Goal: Task Accomplishment & Management: Use online tool/utility

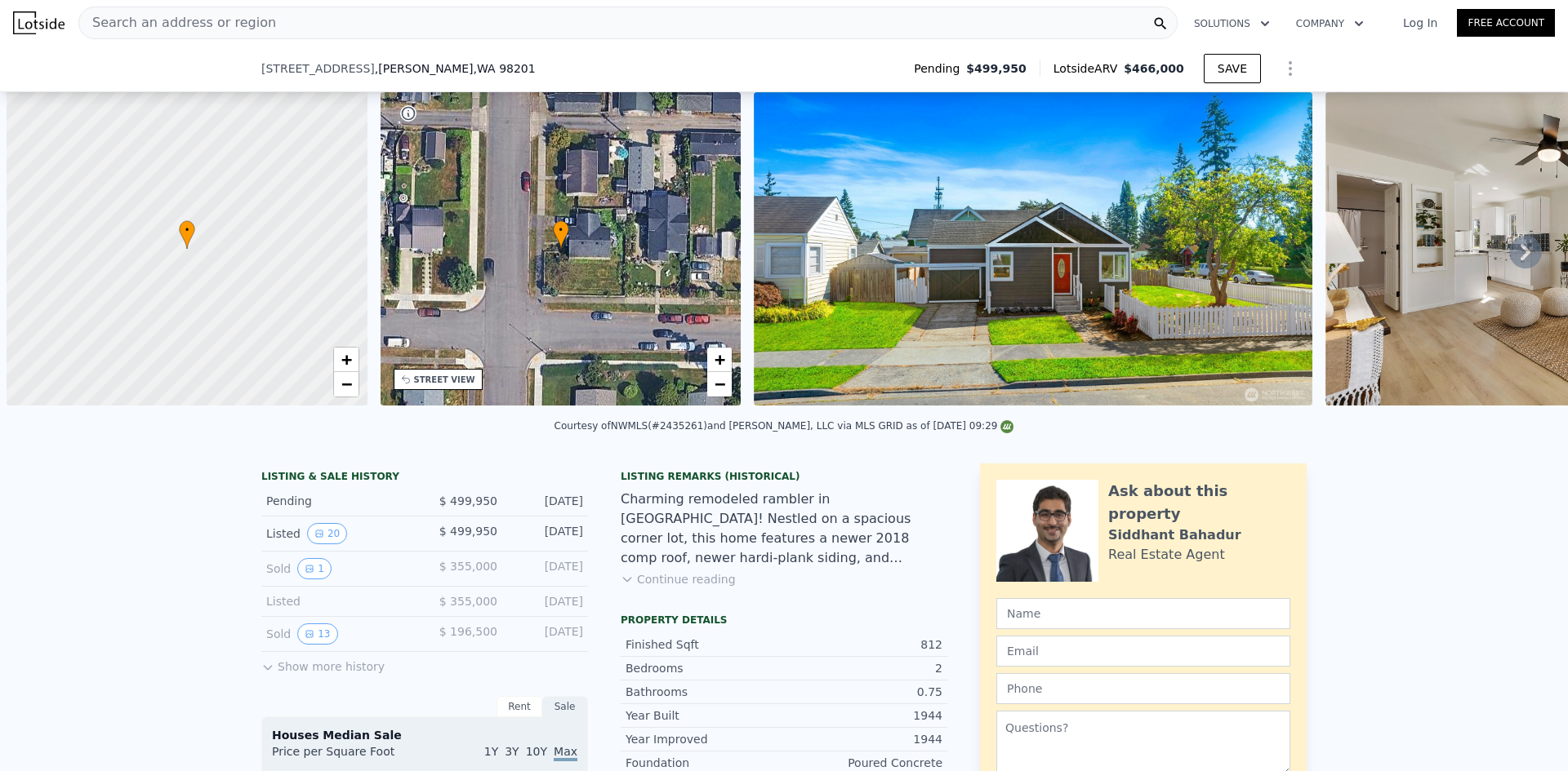
scroll to position [0, 7]
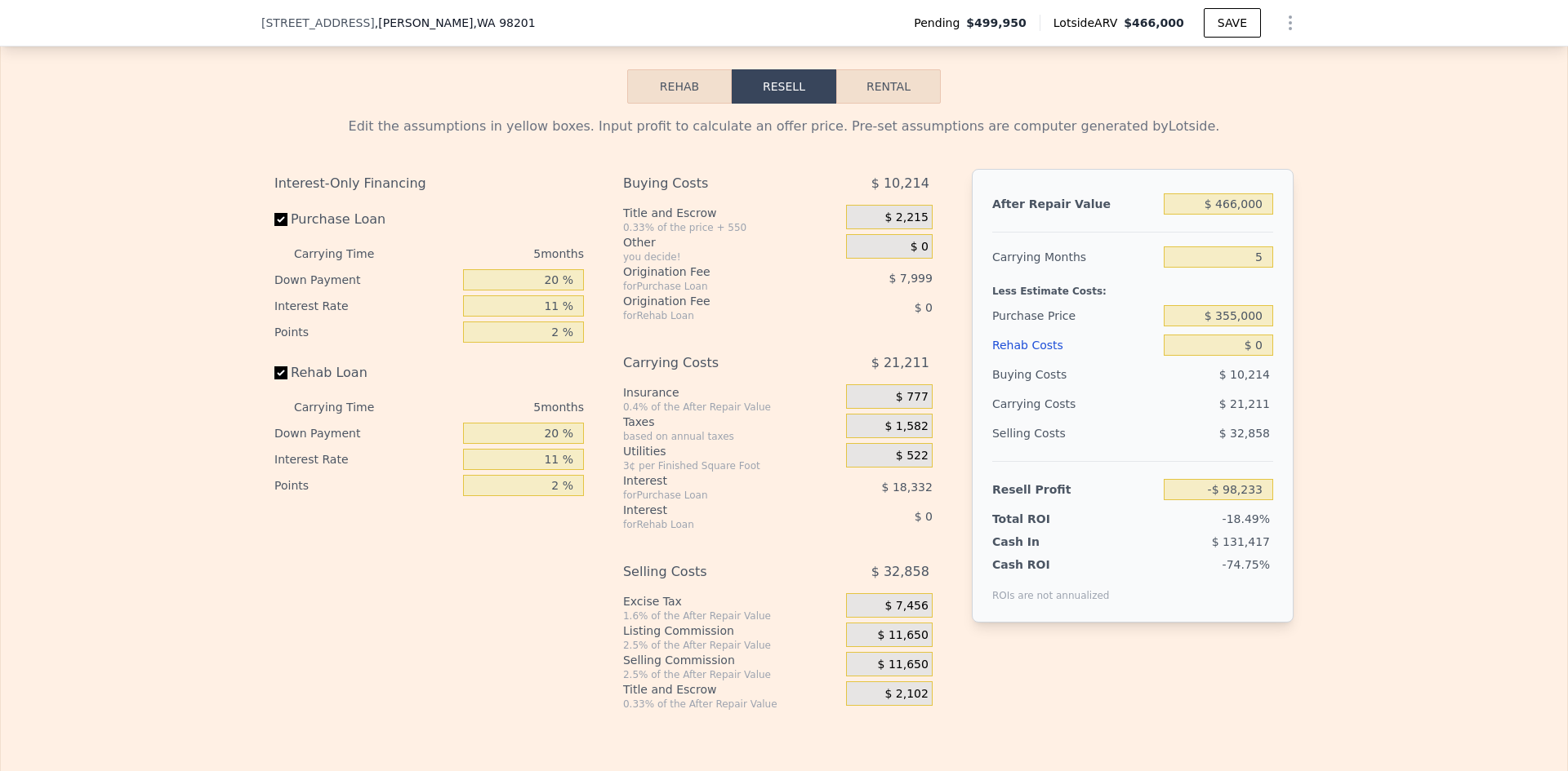
click at [473, 24] on span ", WA 98201" at bounding box center [504, 22] width 63 height 13
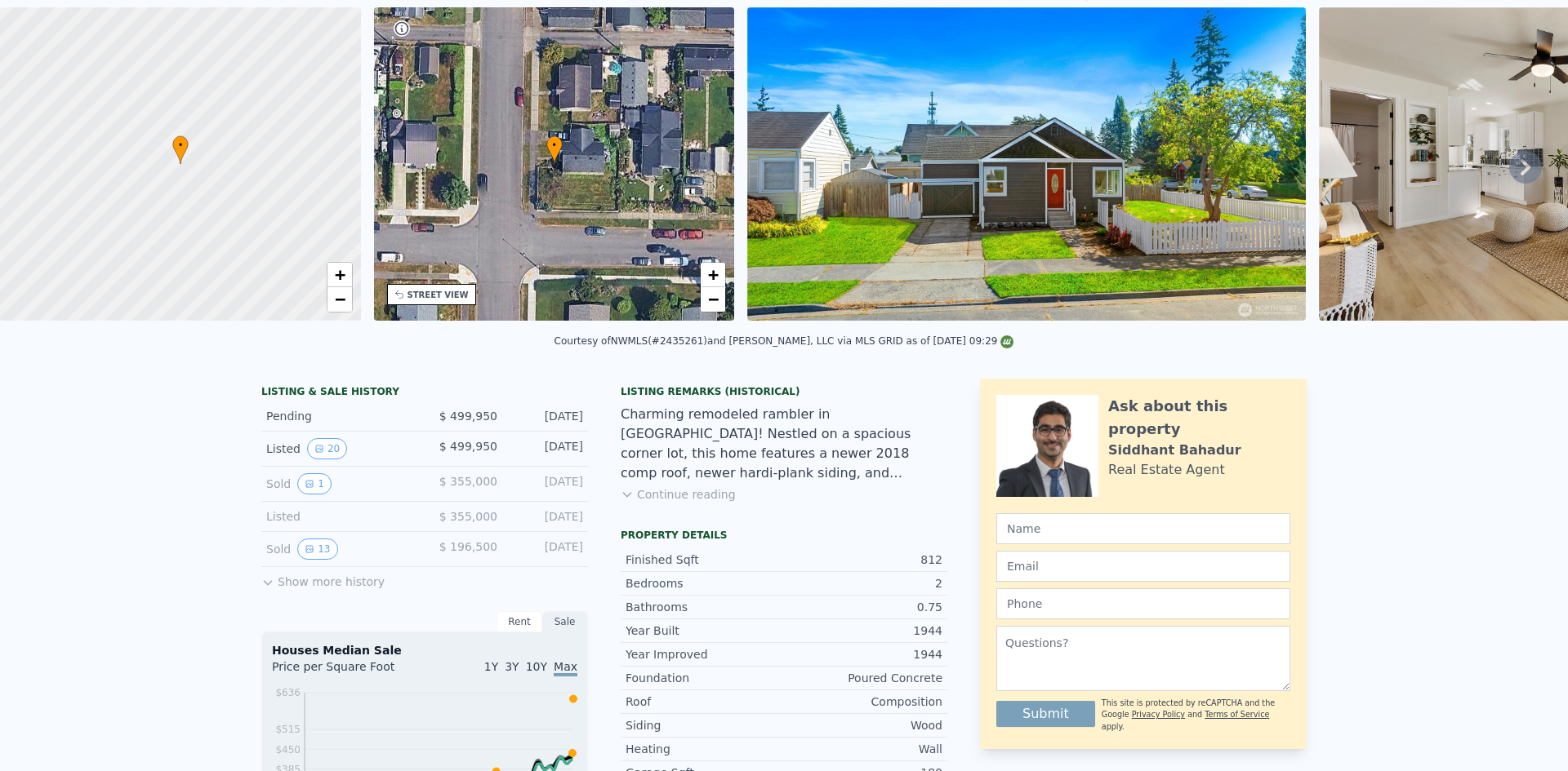
scroll to position [6, 0]
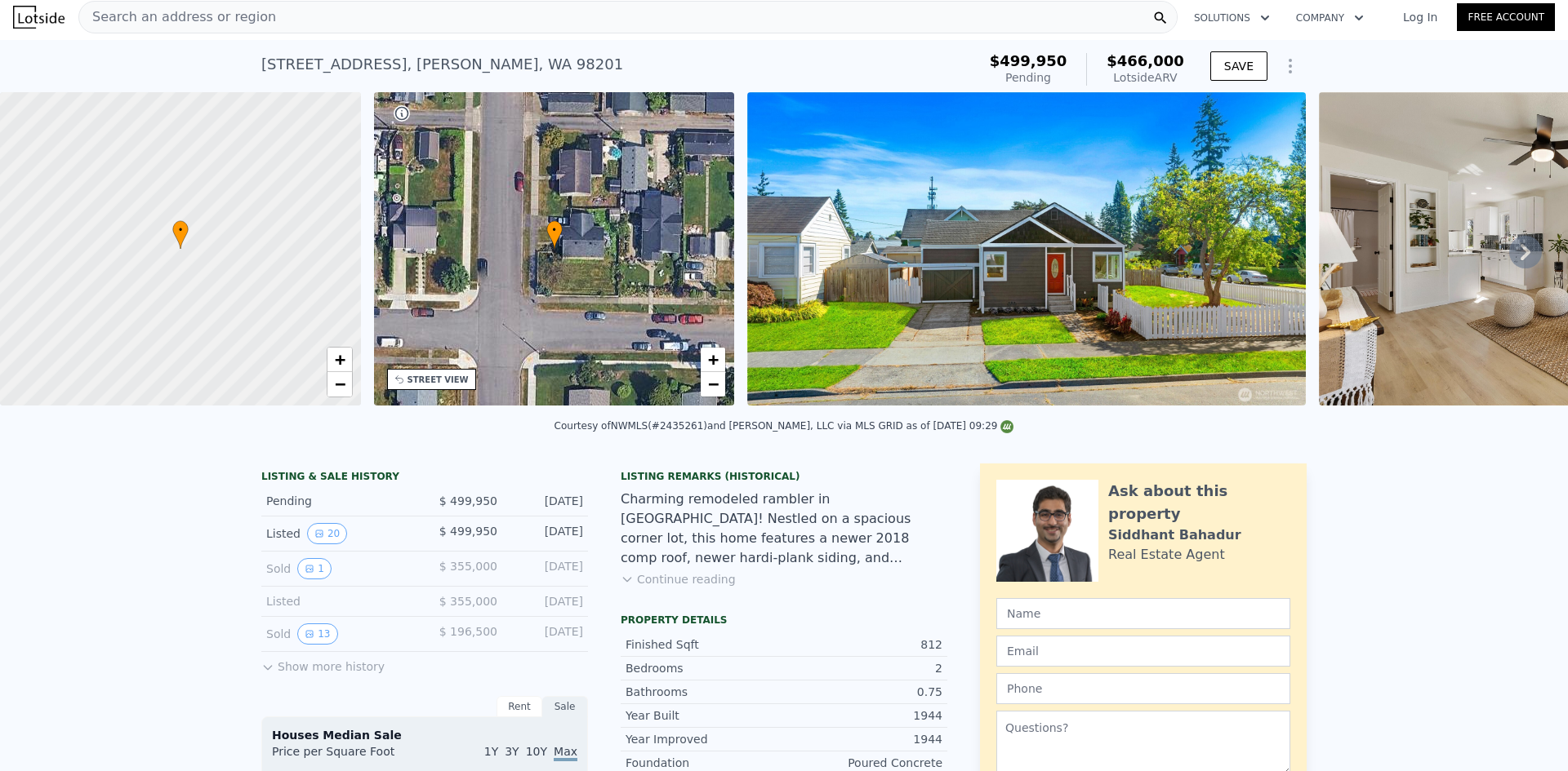
click at [300, 16] on div "Search an address or region" at bounding box center [627, 17] width 1099 height 33
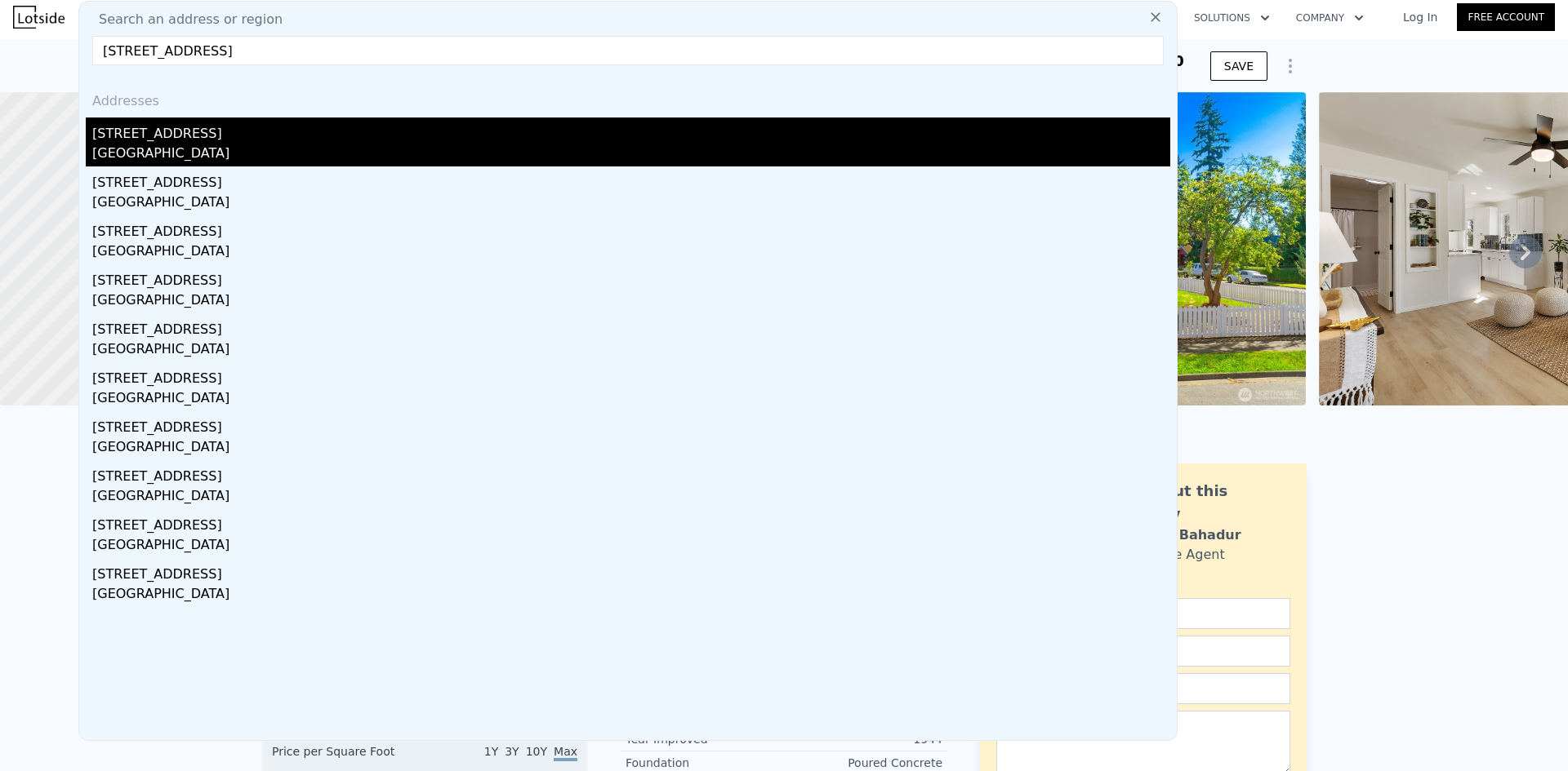
type input "[STREET_ADDRESS]"
click at [210, 145] on div "[GEOGRAPHIC_DATA]" at bounding box center [631, 155] width 1078 height 23
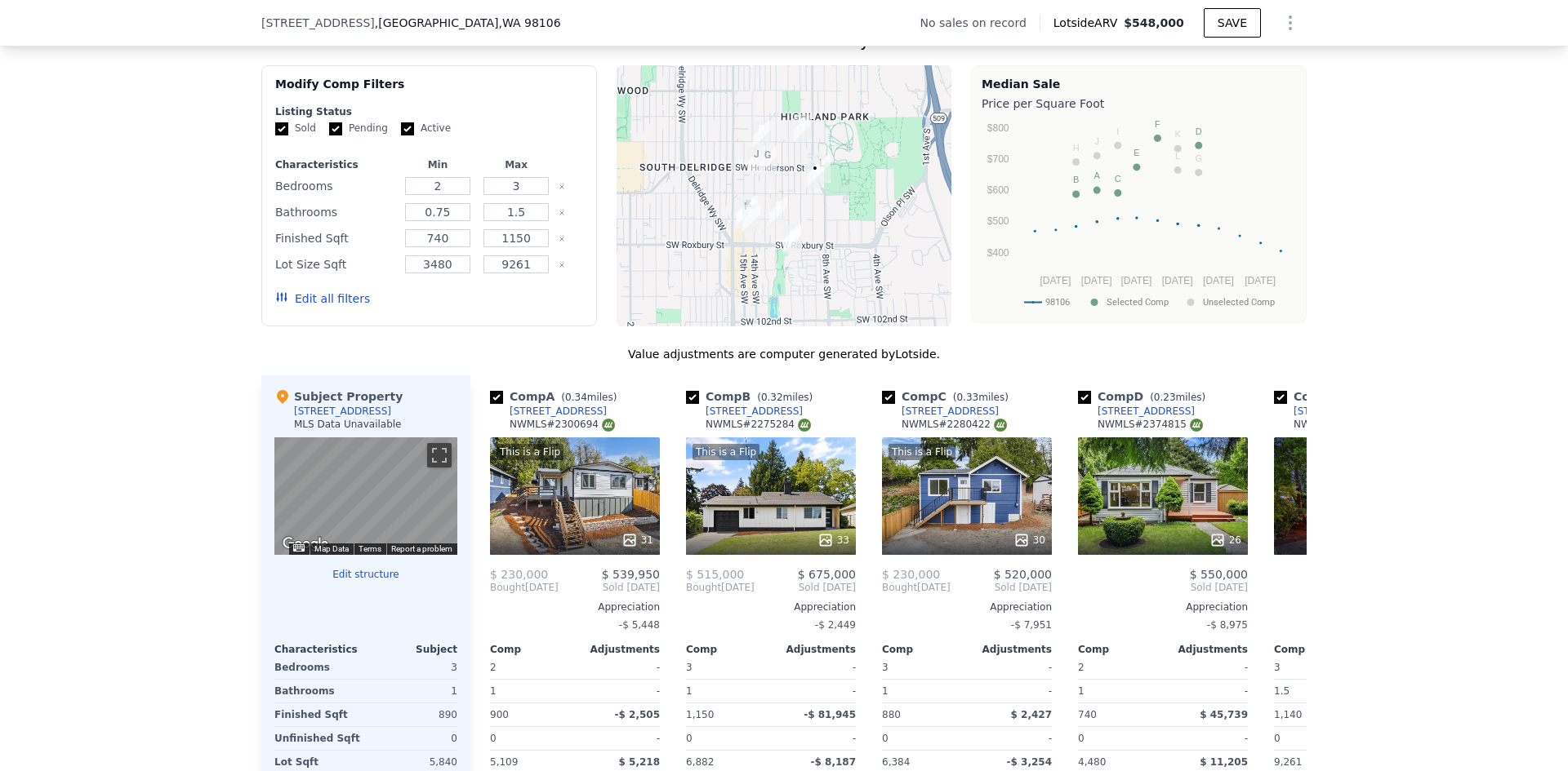
scroll to position [1521, 0]
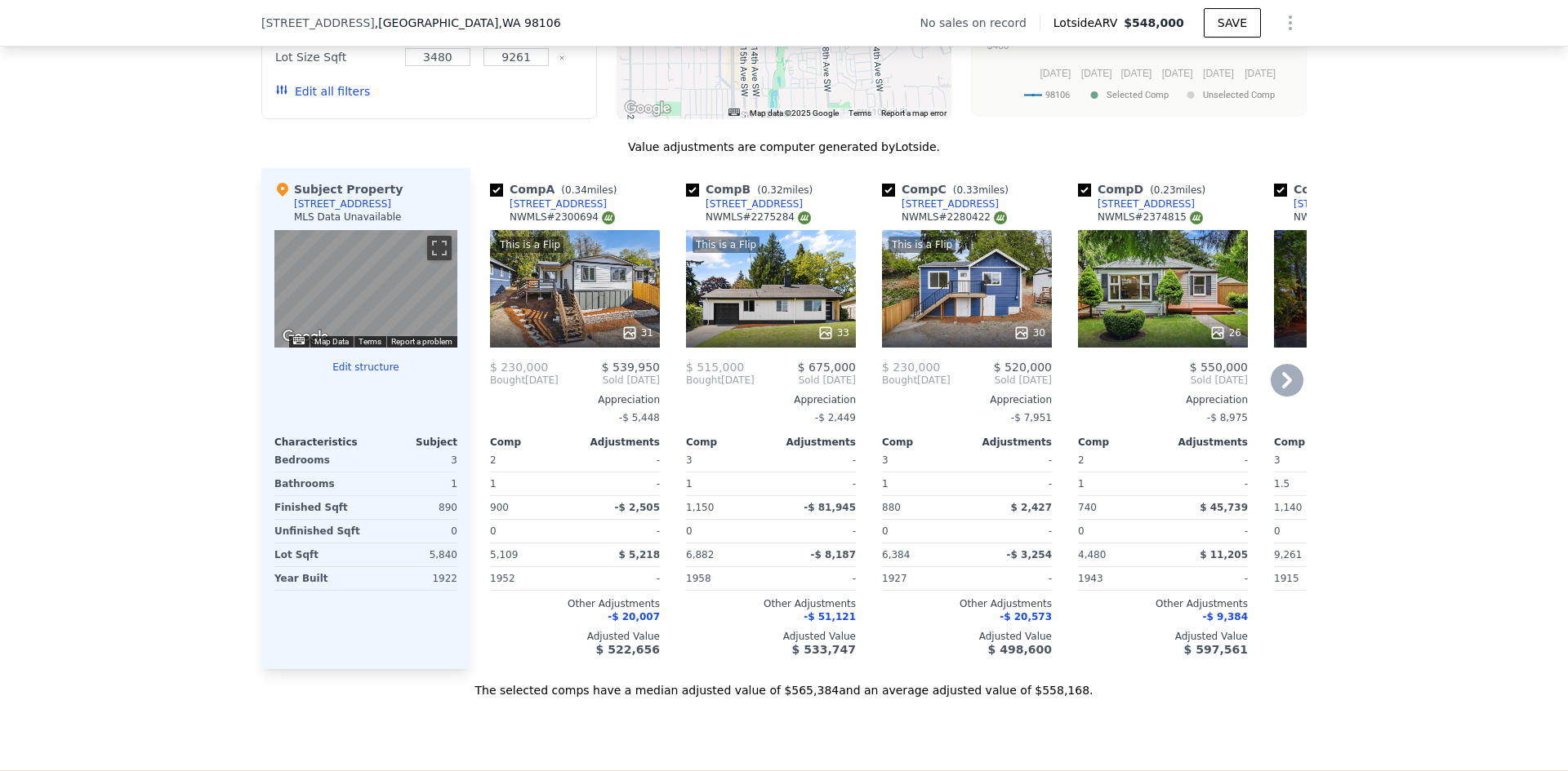
click at [622, 306] on div "This is a Flip 31" at bounding box center [575, 289] width 170 height 117
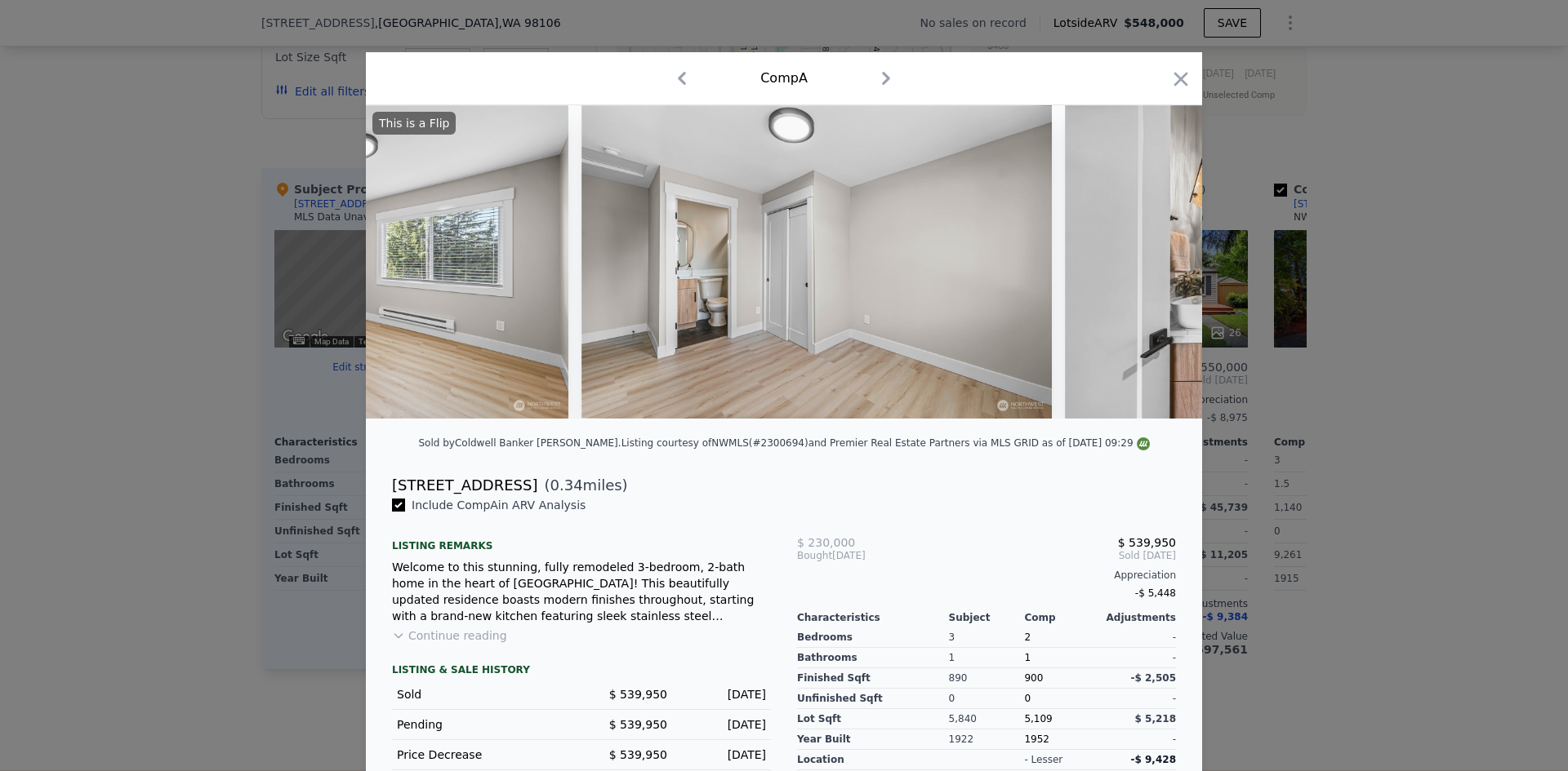
scroll to position [0, 9471]
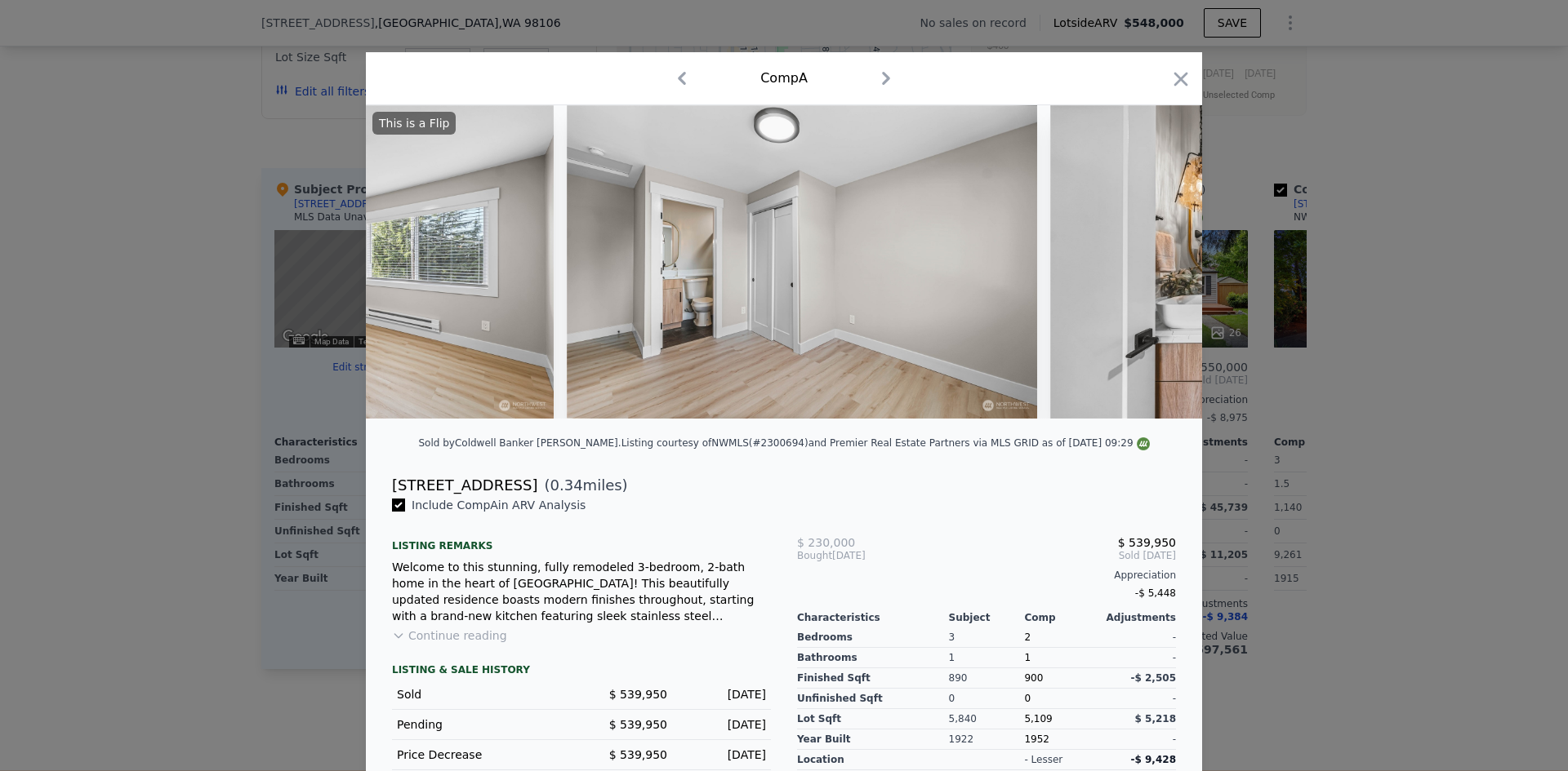
click at [1195, 75] on div "Comp A" at bounding box center [784, 78] width 836 height 53
drag, startPoint x: 1180, startPoint y: 71, endPoint x: 1171, endPoint y: 75, distance: 9.8
click at [1180, 71] on icon "button" at bounding box center [1180, 78] width 23 height 23
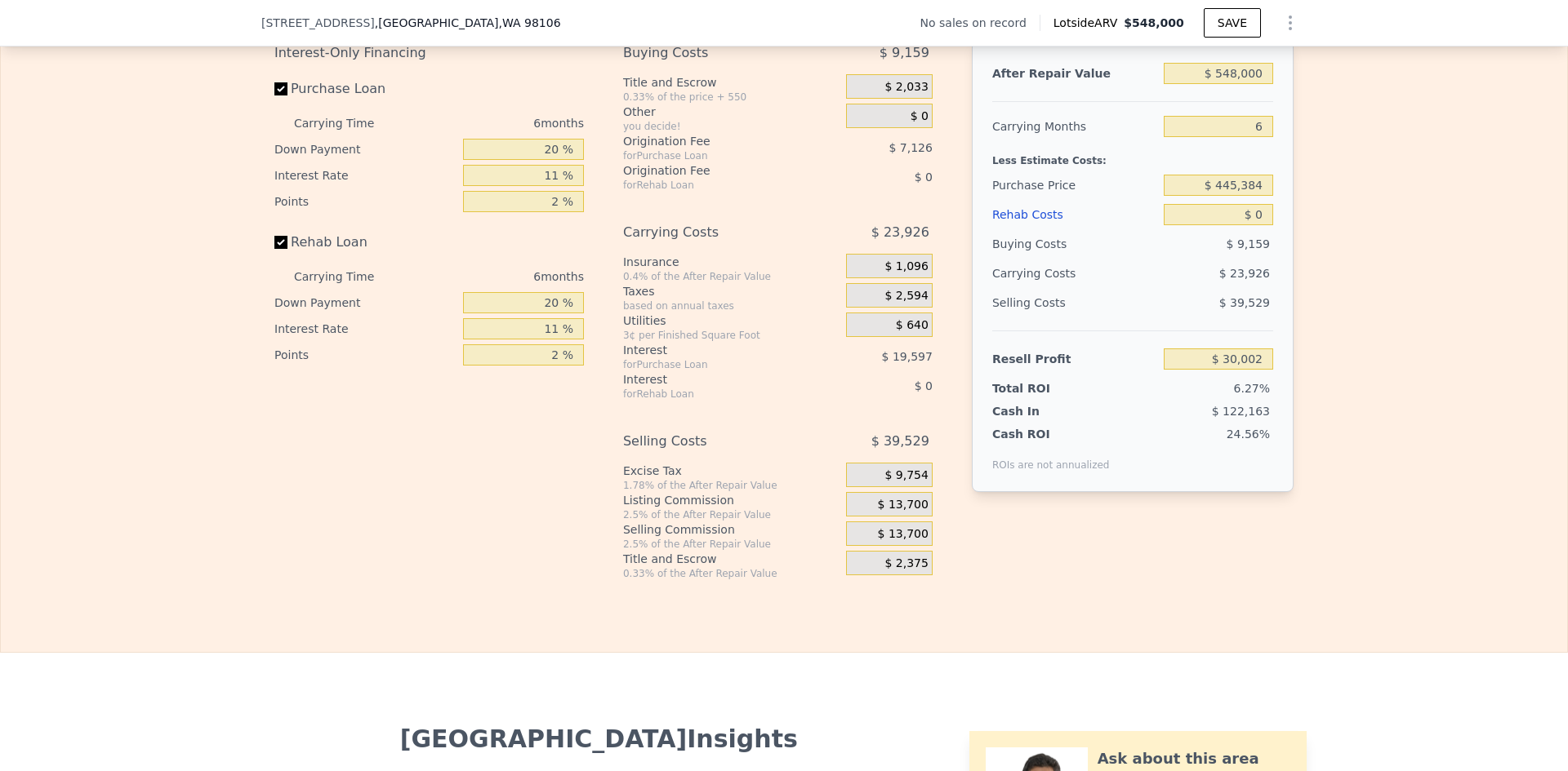
scroll to position [2255, 0]
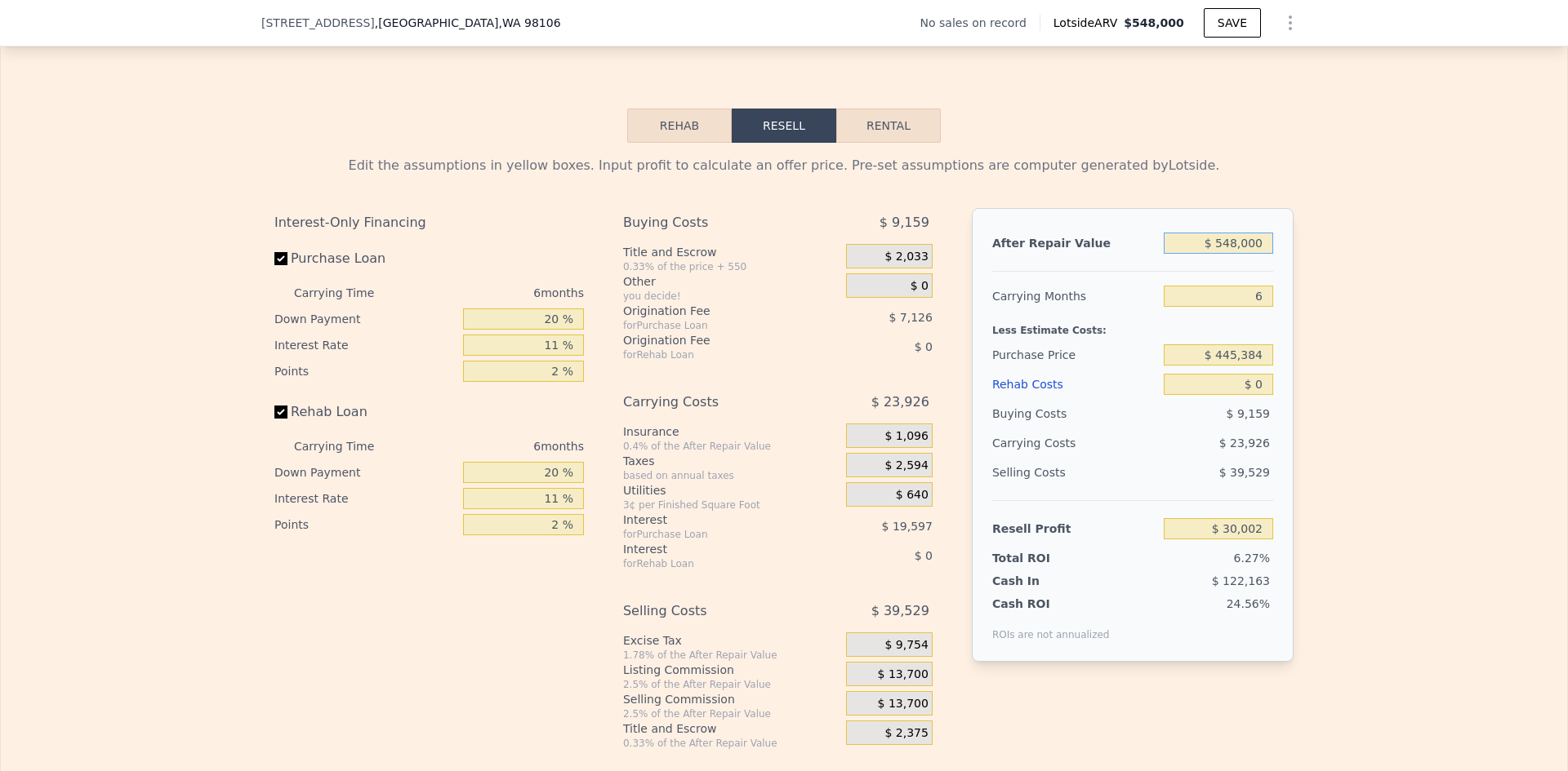
drag, startPoint x: 1215, startPoint y: 272, endPoint x: 1284, endPoint y: 265, distance: 69.4
click at [1284, 265] on div "After Repair Value $ 548,000 Carrying Months 6 Less Estimate Costs: Purchase Pr…" at bounding box center [1132, 435] width 322 height 453
drag, startPoint x: 1271, startPoint y: 266, endPoint x: 1248, endPoint y: 270, distance: 23.3
click at [1248, 270] on div "After Repair Value $ 548,000 Carrying Months 6 Less Estimate Costs: Purchase Pr…" at bounding box center [1132, 435] width 322 height 453
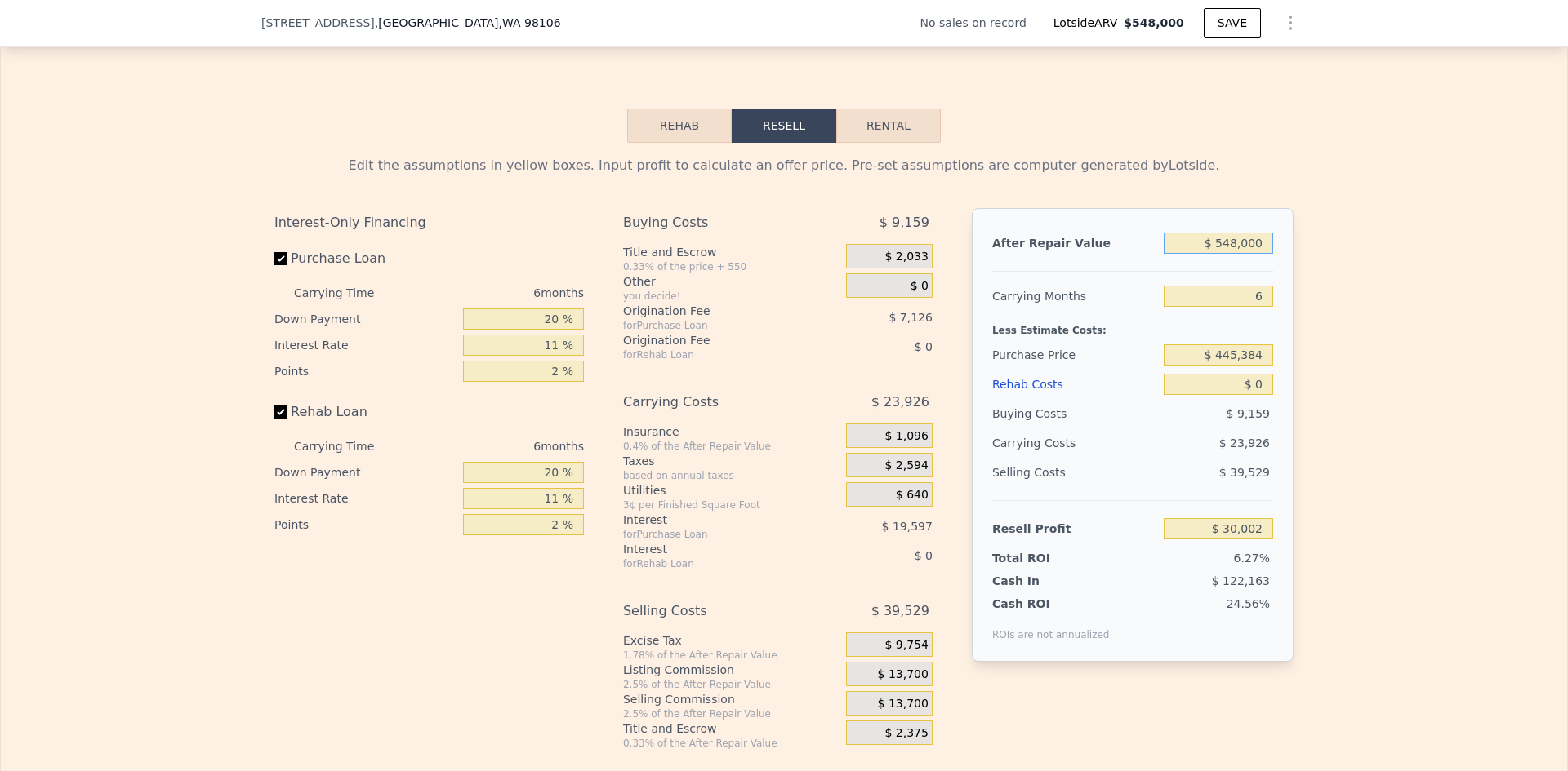
drag, startPoint x: 1259, startPoint y: 268, endPoint x: 1116, endPoint y: 268, distance: 143.0
click at [1116, 258] on div "After Repair Value $ 548,000" at bounding box center [1132, 243] width 281 height 30
type input "$ 55"
type input "-$ 477,871"
type input "$ 559"
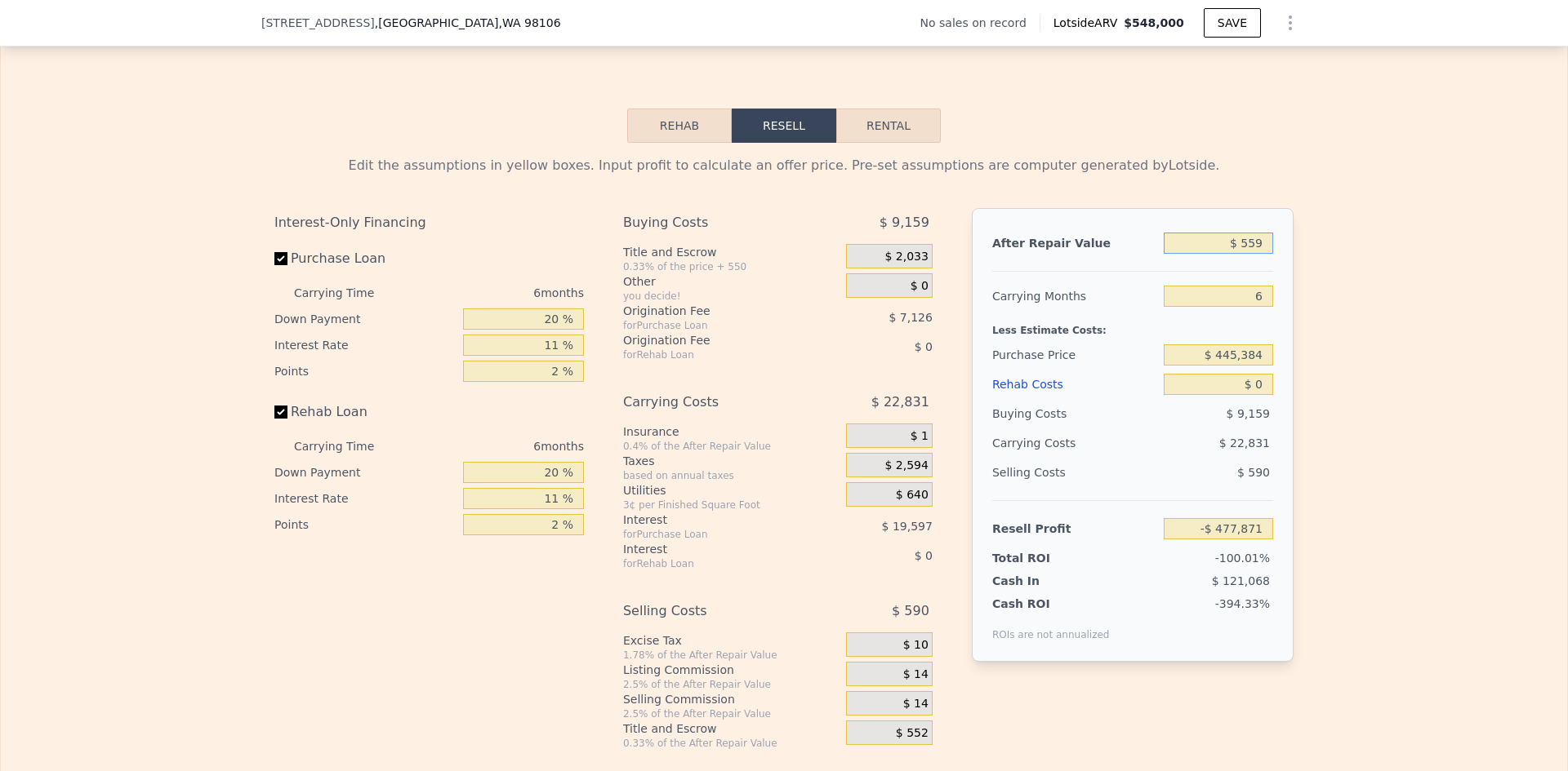
type input "-$ 477,405"
type input "$ 55"
type input "-$ 477,871"
type input "$ 550"
type input "-$ 477,414"
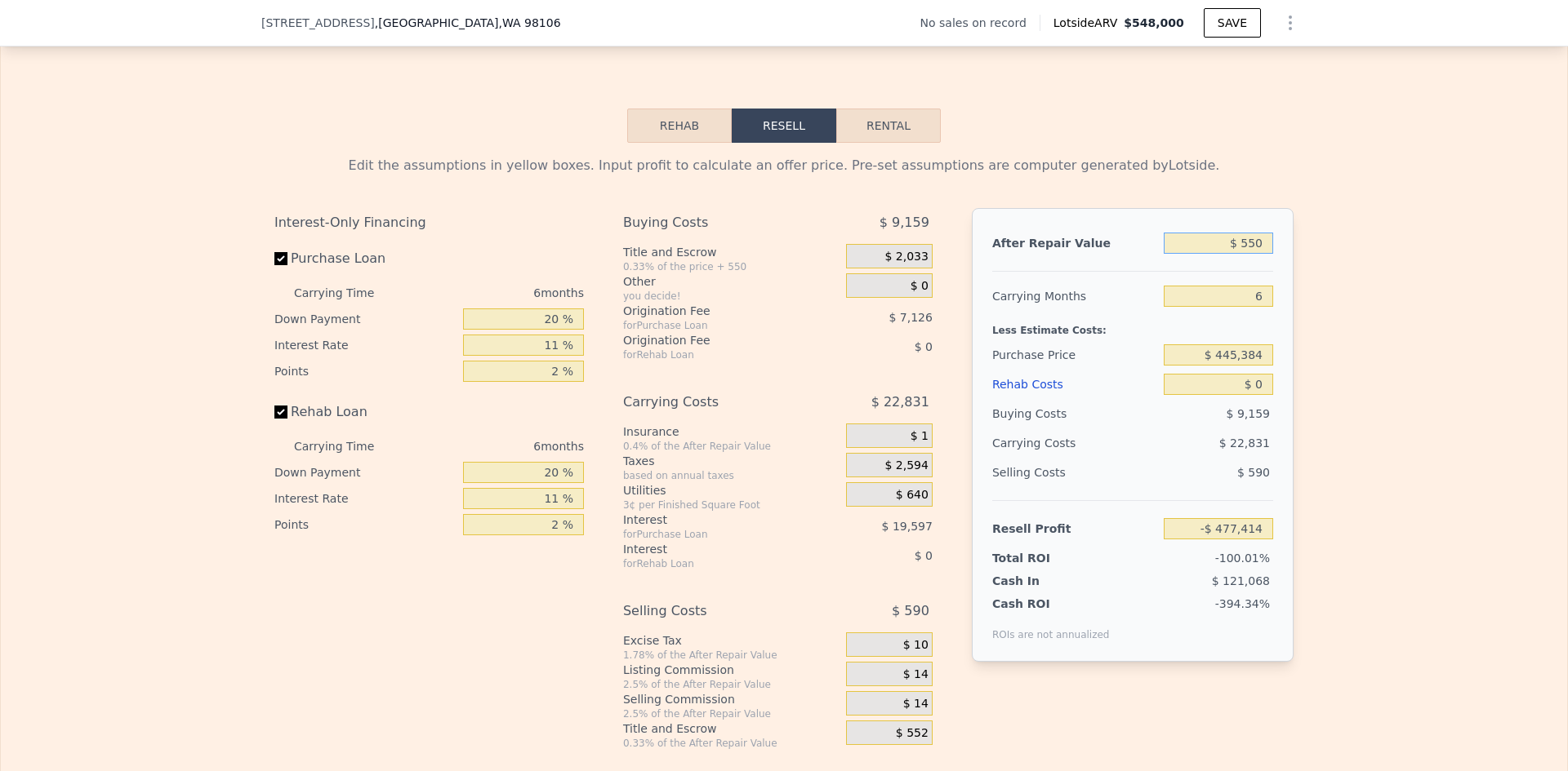
type input "$ 5,500"
type input "-$ 472,826"
type input "$ 55,000"
type input "-$ 426,945"
type input "$ 550,000"
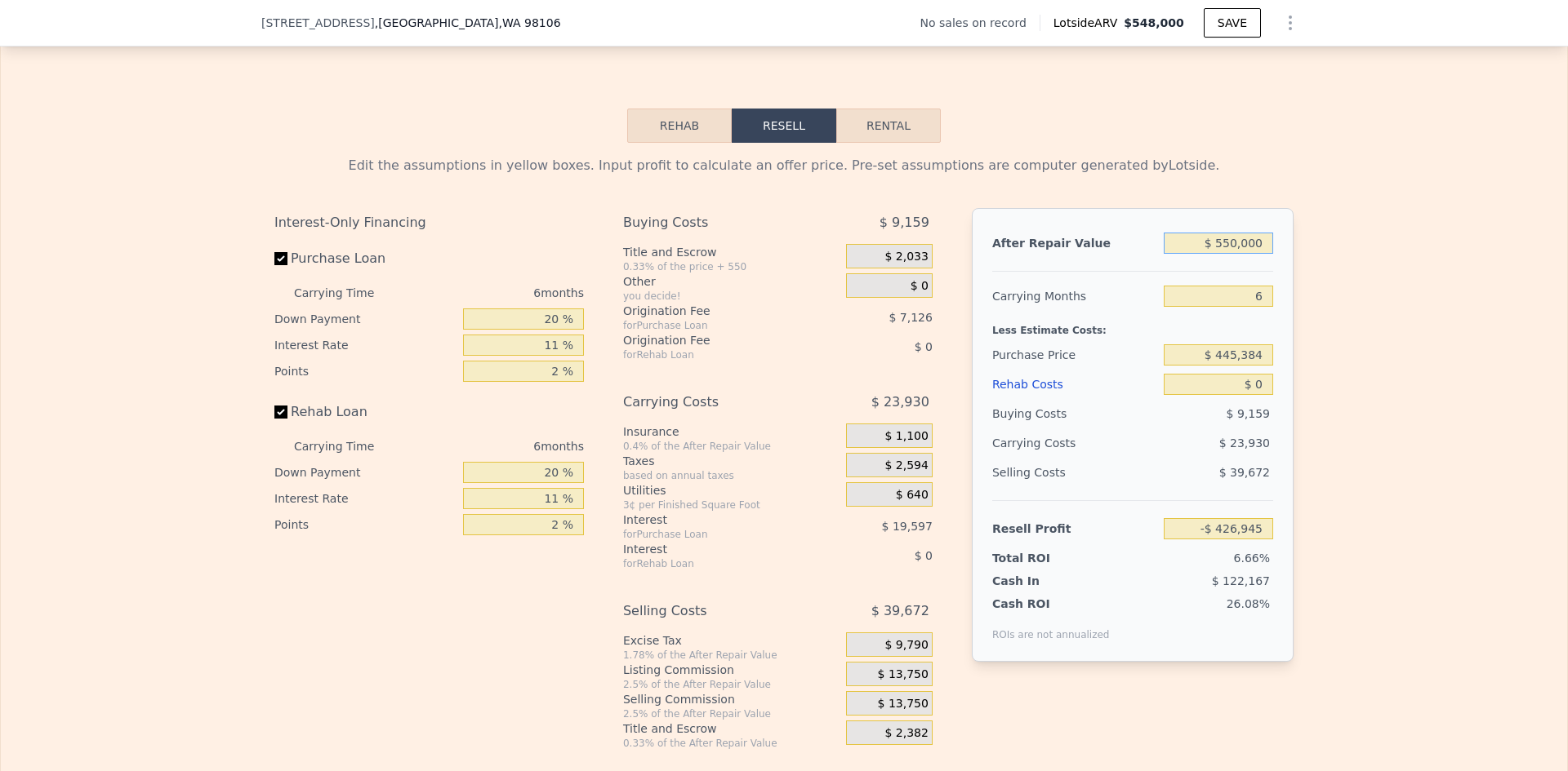
type input "$ 31,855"
type input "$ 550,000"
drag, startPoint x: 1241, startPoint y: 321, endPoint x: 1301, endPoint y: 321, distance: 60.0
click at [1299, 321] on div "Edit the assumptions in yellow boxes. Input profit to calculate an offer price.…" at bounding box center [783, 447] width 1045 height 607
type input "4"
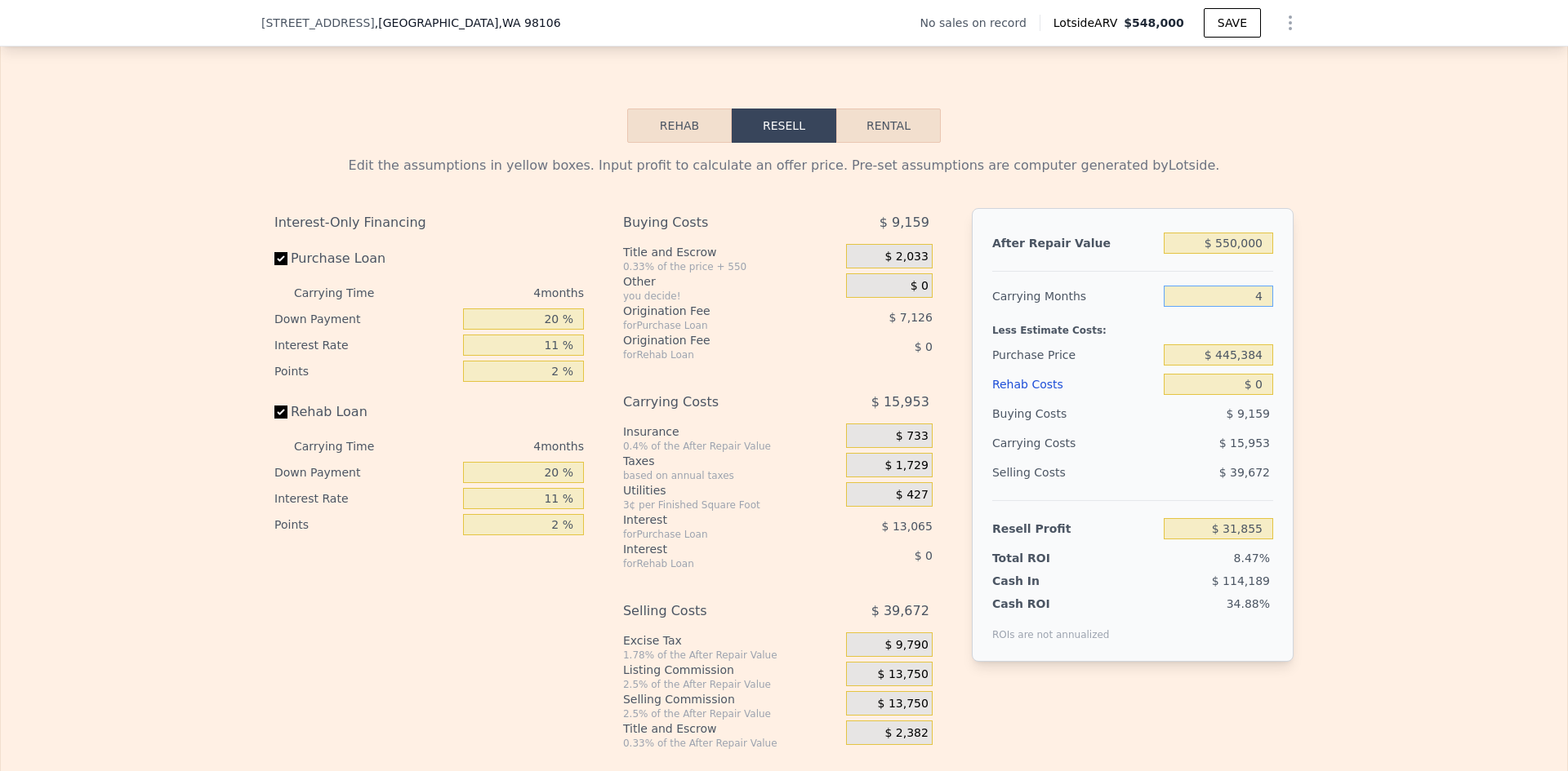
type input "$ 39,832"
type input "4"
click at [1241, 366] on input "$ 445,384" at bounding box center [1218, 354] width 109 height 21
click at [1242, 366] on input "$ 445,384" at bounding box center [1218, 354] width 109 height 21
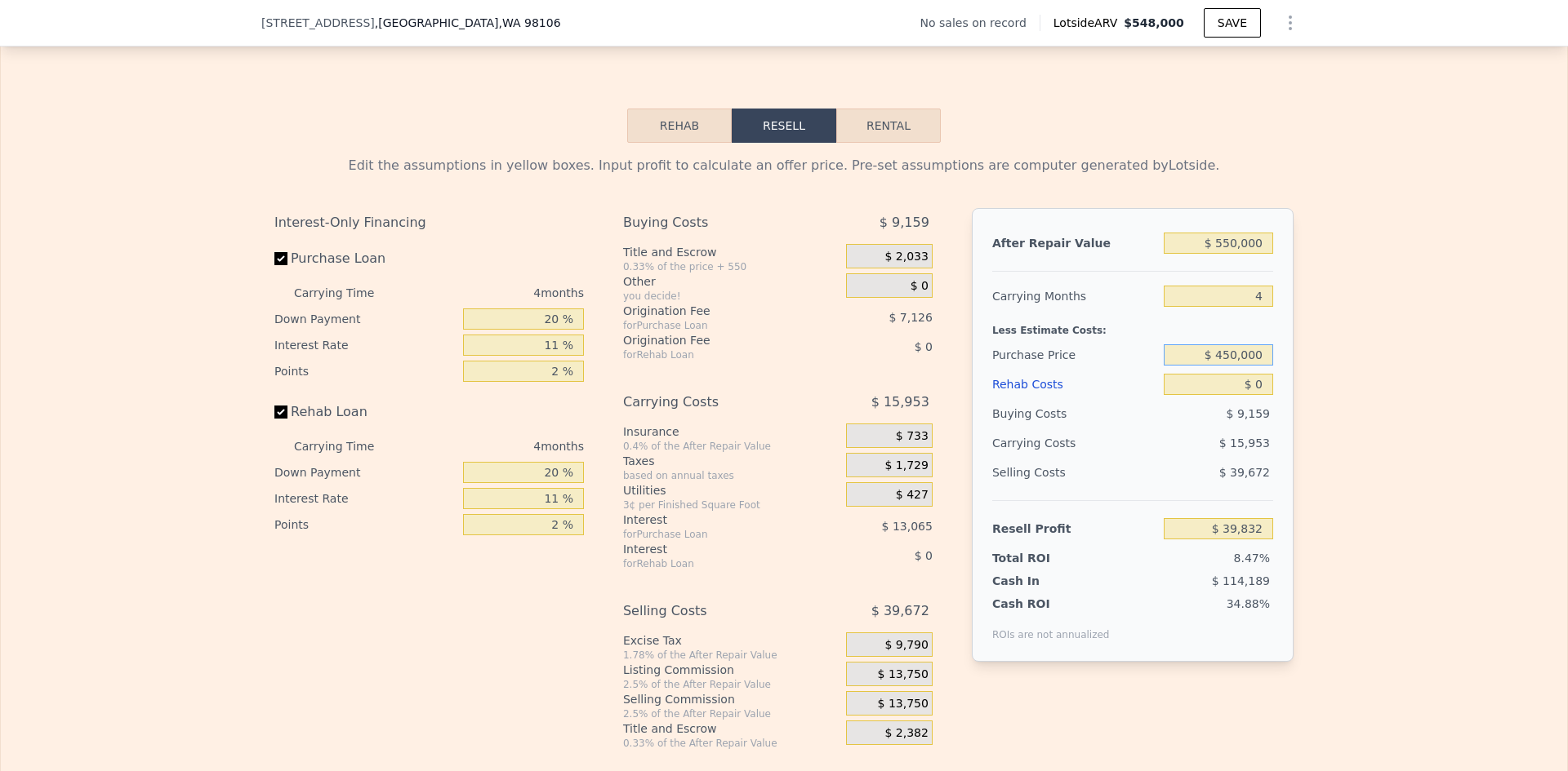
type input "$ 450,000"
type input "$ 34,990"
drag, startPoint x: 1260, startPoint y: 411, endPoint x: 1247, endPoint y: 411, distance: 13.0
click at [1247, 395] on input "$ 0" at bounding box center [1218, 384] width 109 height 21
click at [1249, 395] on input "$ 0" at bounding box center [1218, 384] width 109 height 21
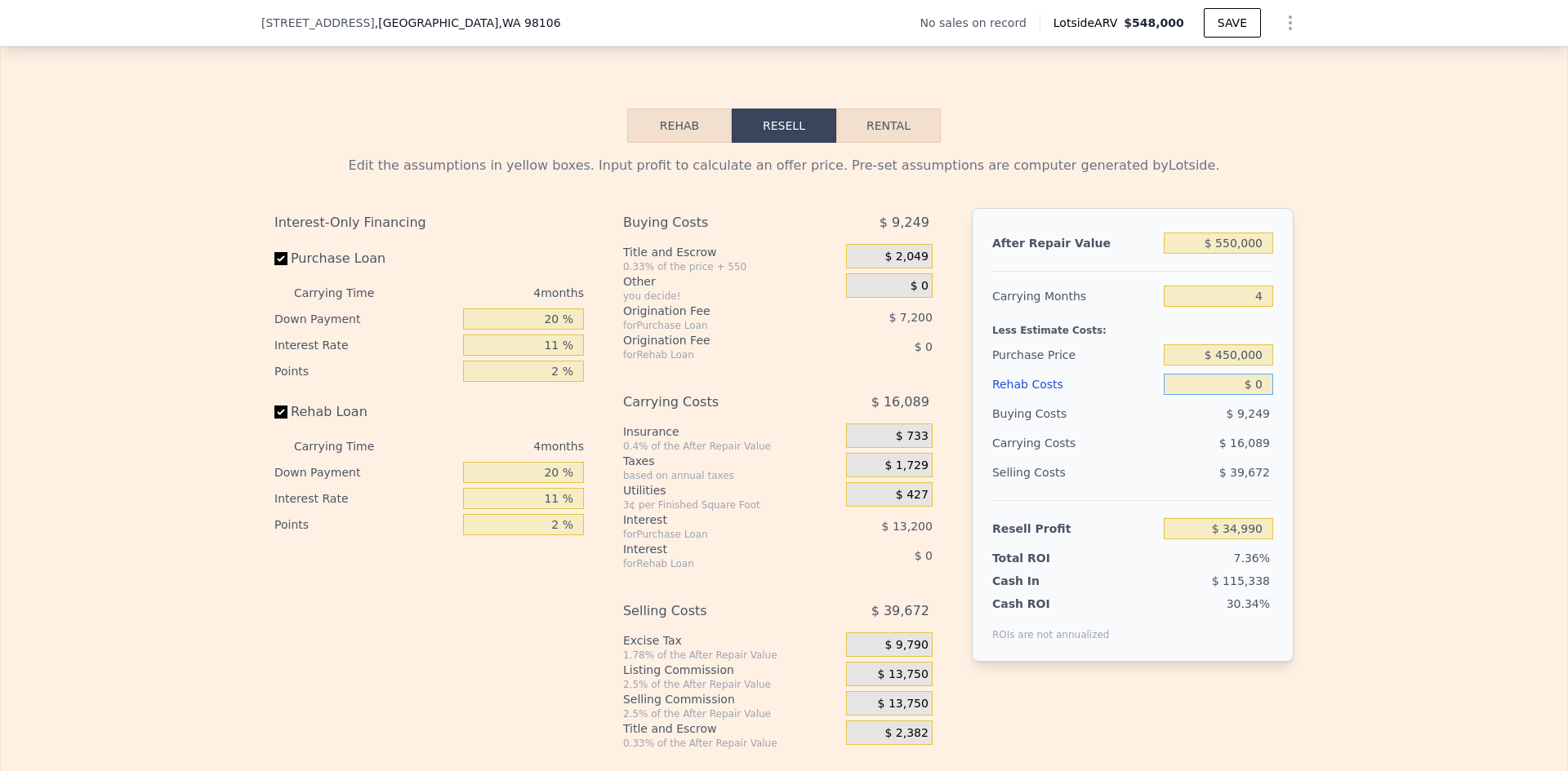
click at [1250, 395] on input "$ 0" at bounding box center [1218, 384] width 109 height 21
type input "$ 8"
type input "$ 34,982"
type input "$ 800"
type input "$ 34,153"
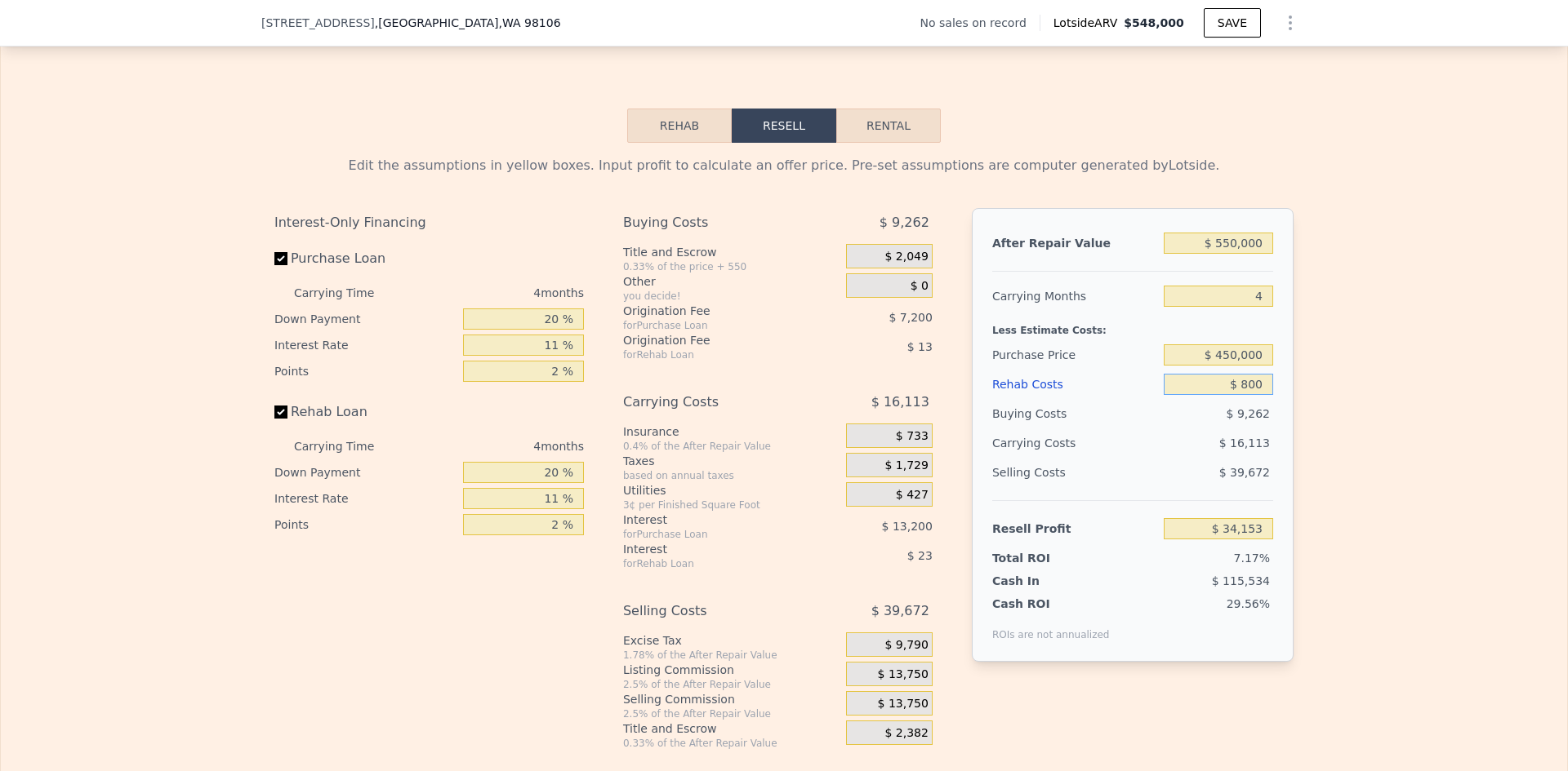
type input "$ 8,000"
type input "$ 26,626"
type input "$ 80,000"
type input "-$ 48,638"
type input "$ 80,000"
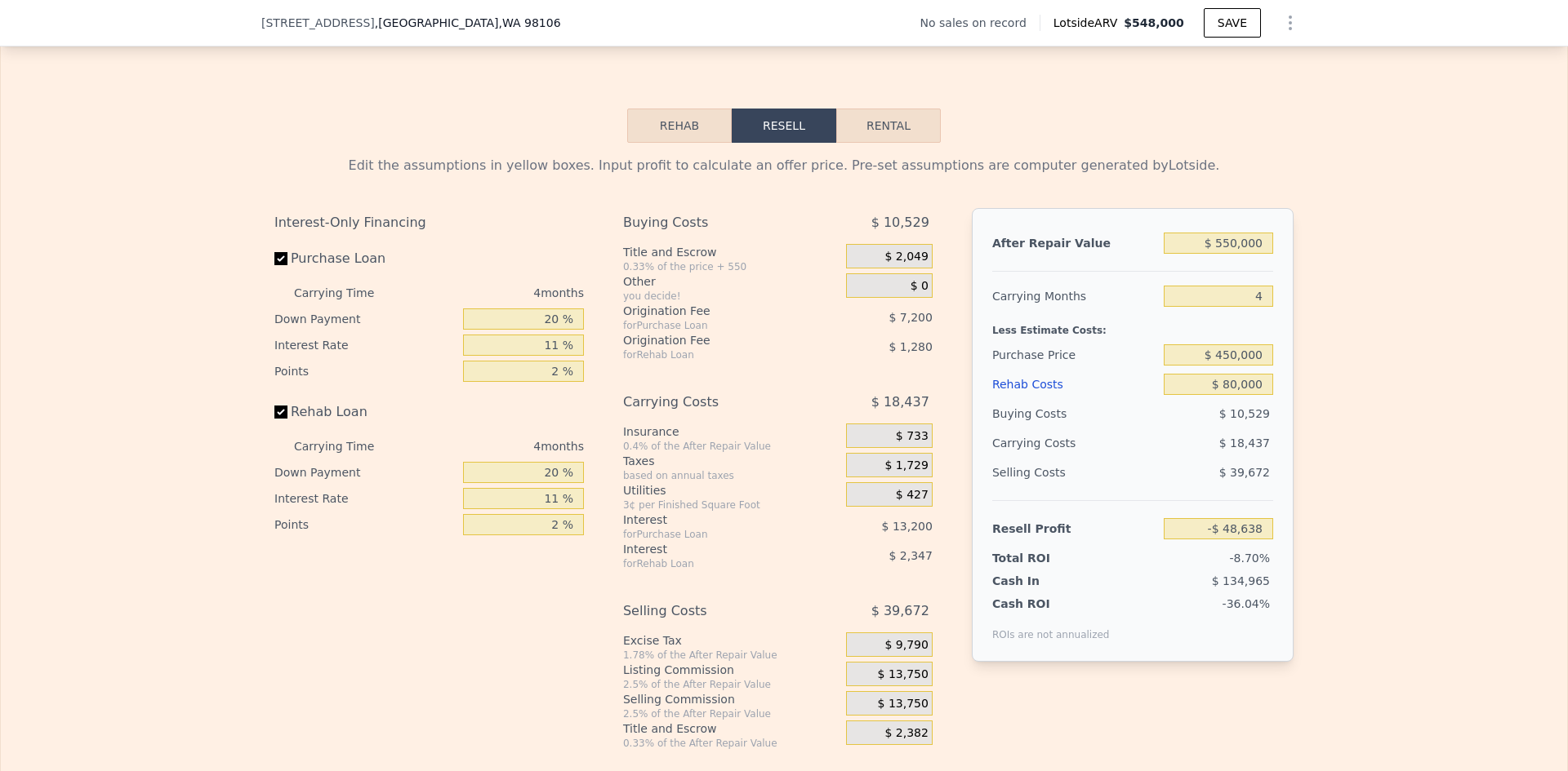
click at [1318, 431] on div "Edit the assumptions in yellow boxes. Input profit to calculate an offer price.…" at bounding box center [784, 447] width 1566 height 607
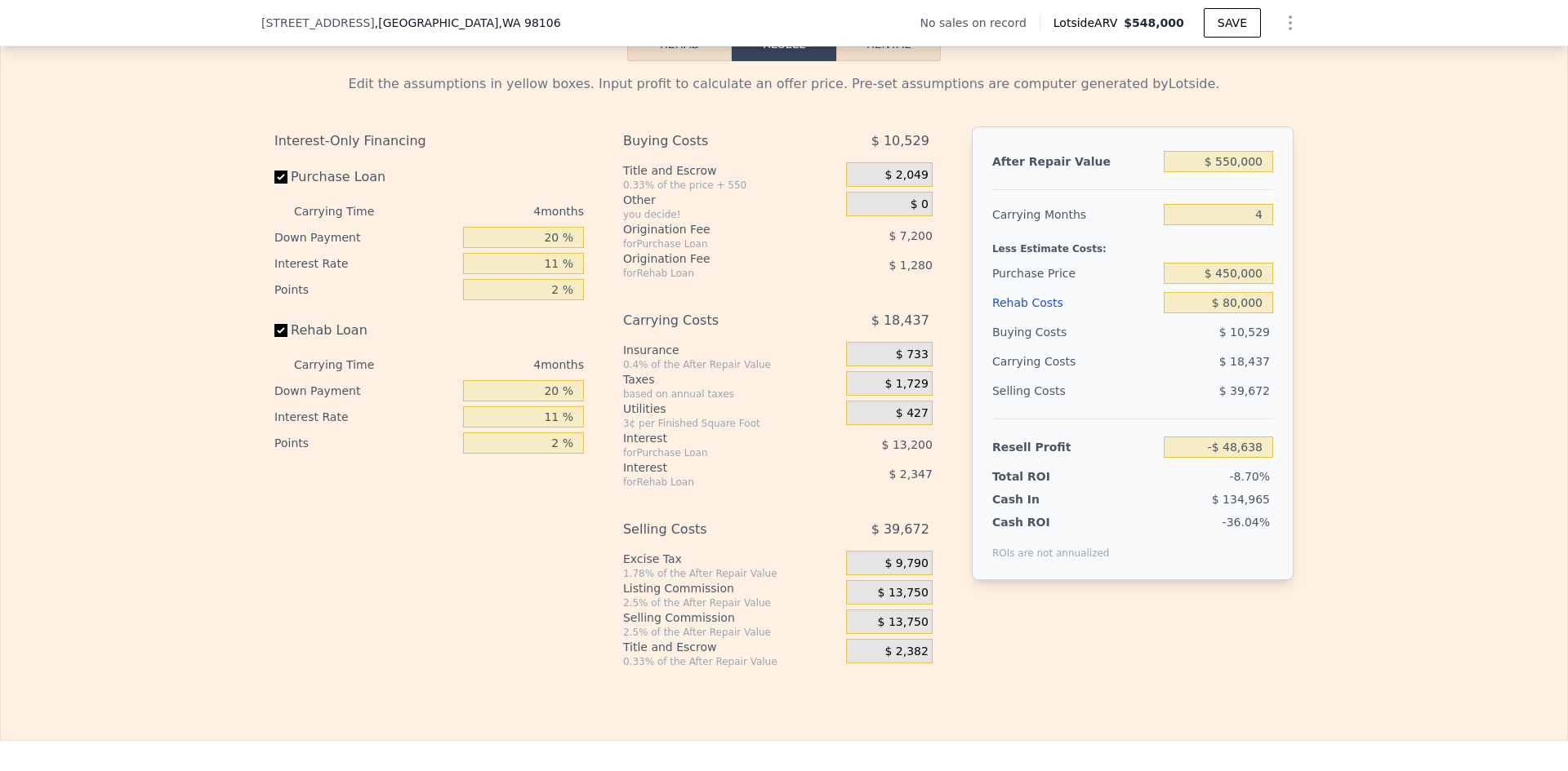
click at [899, 601] on span "$ 13,750" at bounding box center [902, 593] width 51 height 15
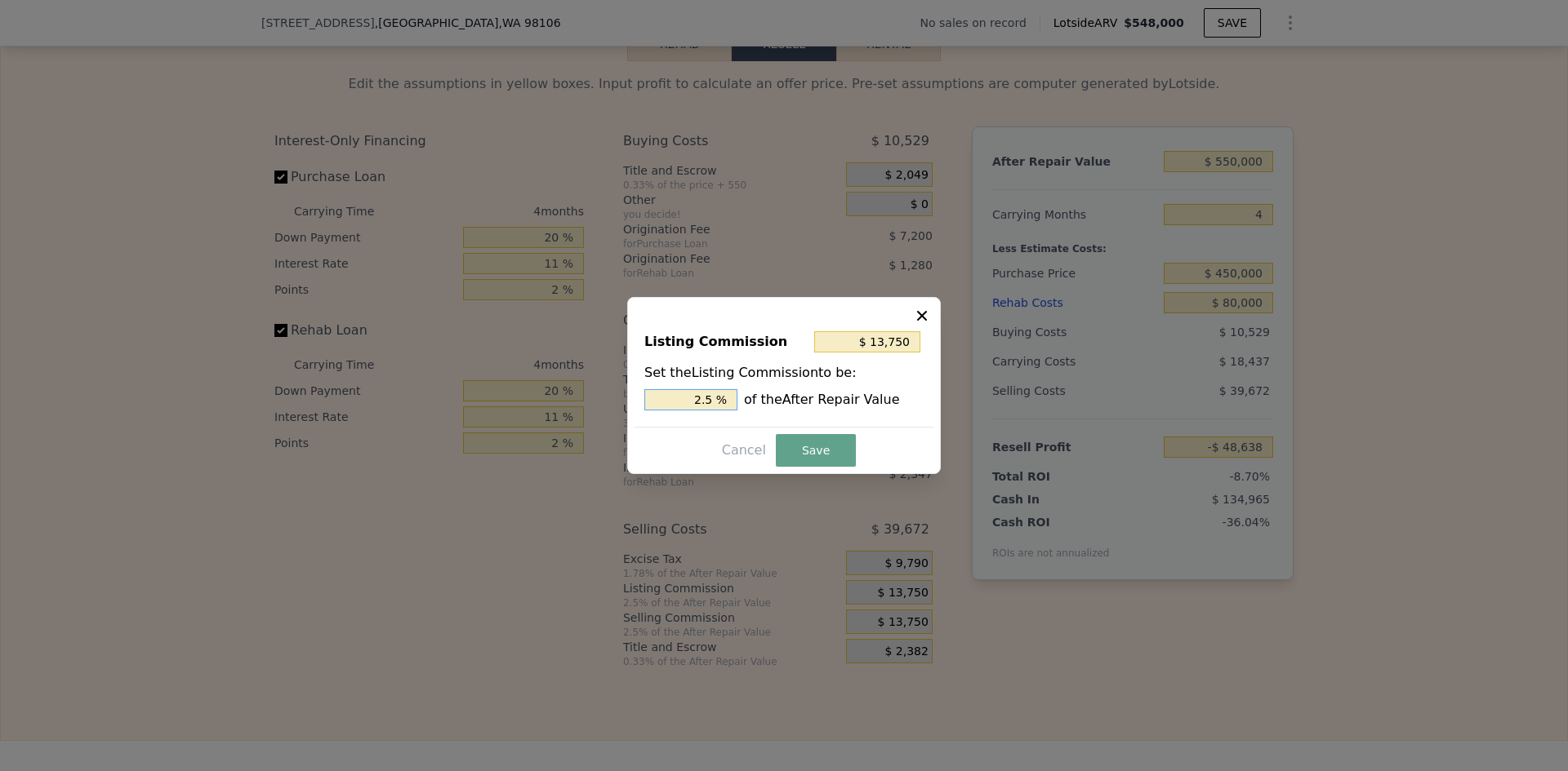
drag, startPoint x: 675, startPoint y: 403, endPoint x: 744, endPoint y: 403, distance: 69.0
click at [719, 402] on input "2.5 %" at bounding box center [691, 399] width 93 height 21
type input "$ 5,500"
type input "1 %"
click at [827, 452] on button "Save" at bounding box center [816, 450] width 80 height 33
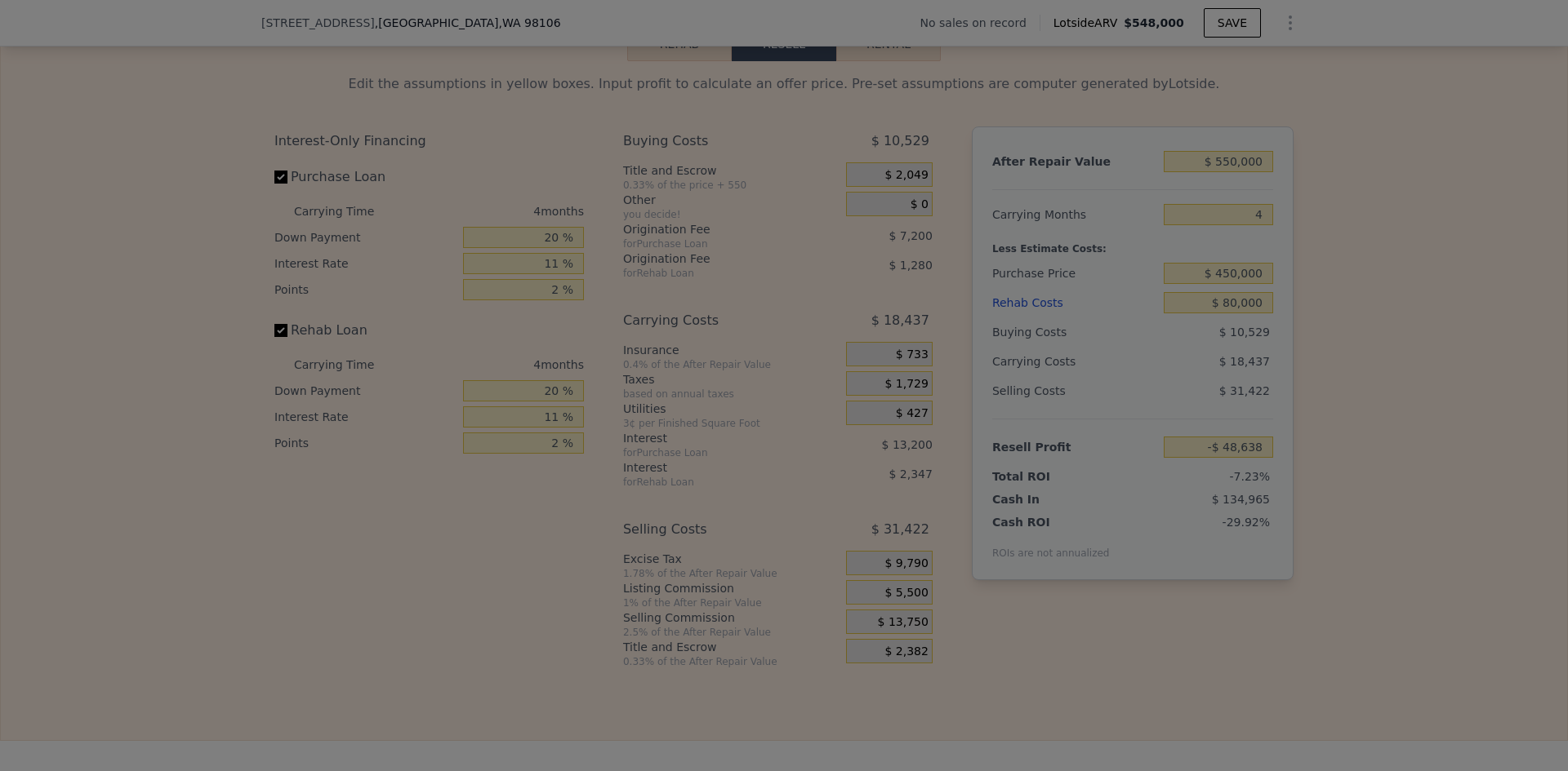
type input "-$ 40,388"
